Goal: Entertainment & Leisure: Consume media (video, audio)

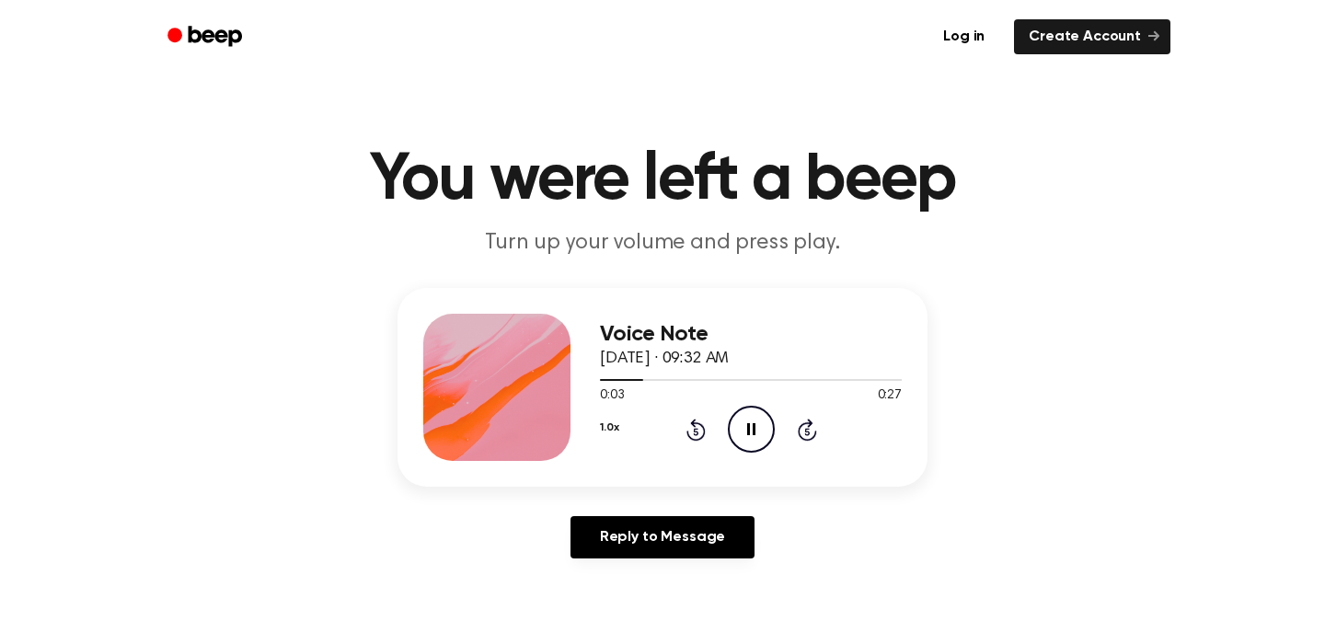
click at [748, 426] on icon at bounding box center [751, 429] width 8 height 12
click at [759, 435] on icon "Play Audio" at bounding box center [751, 429] width 47 height 47
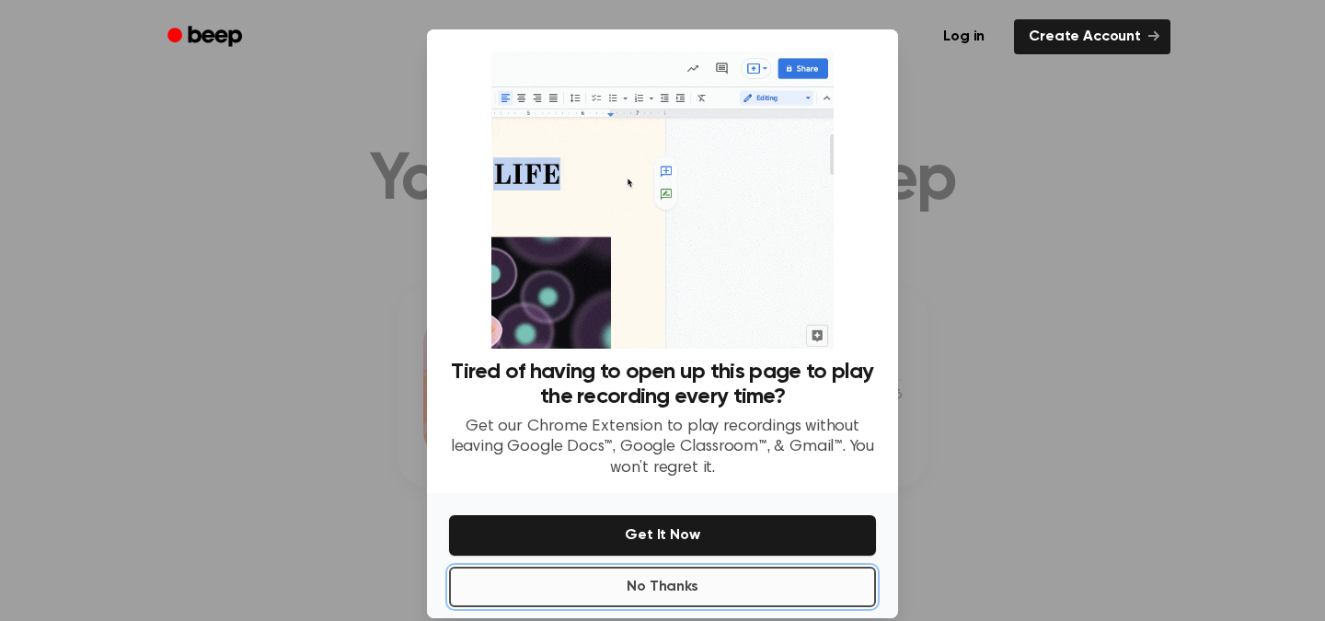
click at [673, 591] on button "No Thanks" at bounding box center [662, 587] width 427 height 40
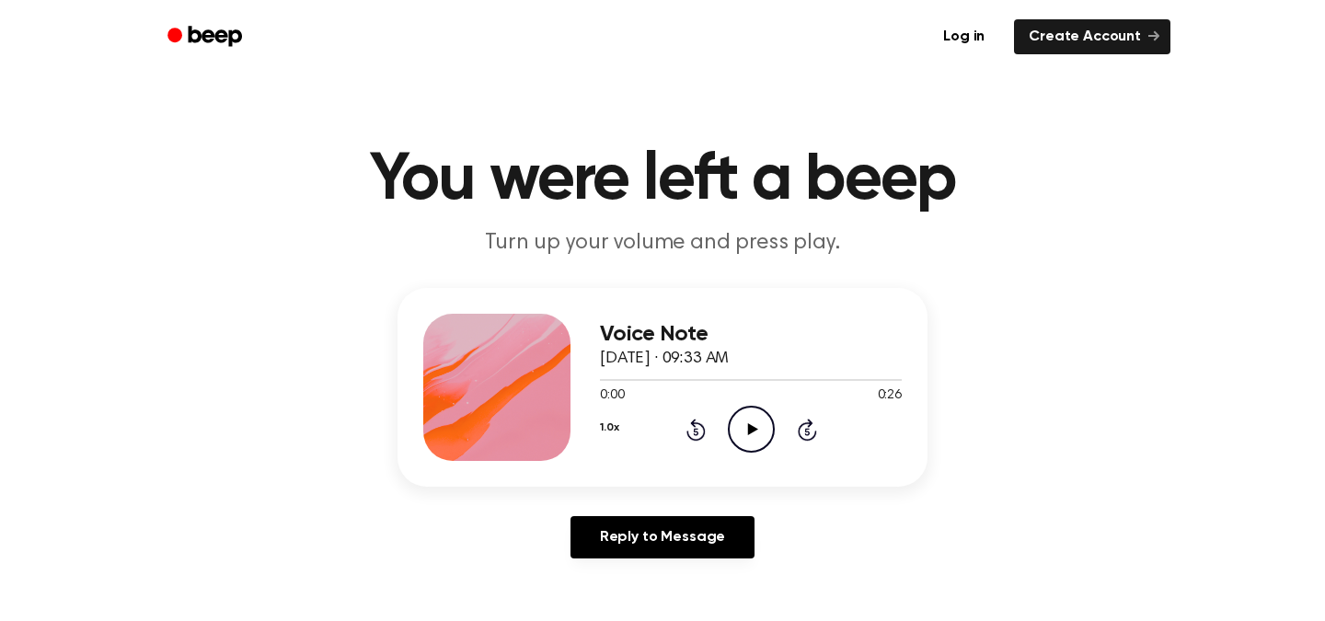
click at [739, 429] on icon "Play Audio" at bounding box center [751, 429] width 47 height 47
click at [747, 427] on icon at bounding box center [751, 429] width 8 height 12
click at [751, 424] on icon "Play Audio" at bounding box center [751, 429] width 47 height 47
